Goal: Task Accomplishment & Management: Manage account settings

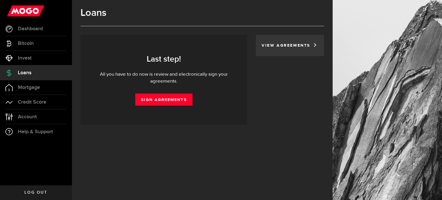
click at [281, 46] on link "View Agreements" at bounding box center [286, 45] width 51 height 4
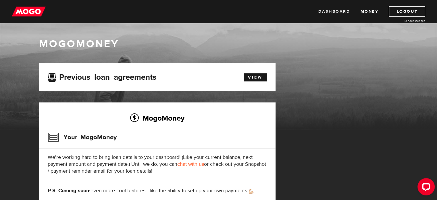
click at [343, 12] on link "Dashboard" at bounding box center [335, 11] width 32 height 11
click at [373, 12] on link "Money" at bounding box center [370, 11] width 18 height 11
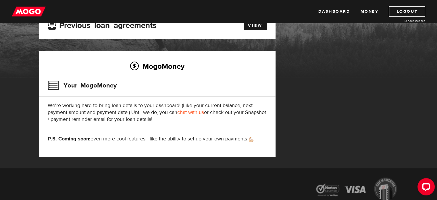
scroll to position [63, 0]
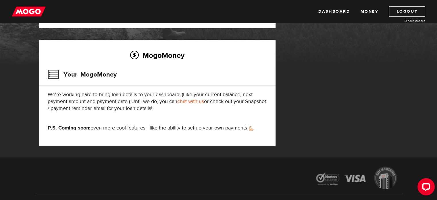
click at [415, 13] on link "Logout" at bounding box center [407, 11] width 37 height 11
